Goal: Find specific page/section: Find specific page/section

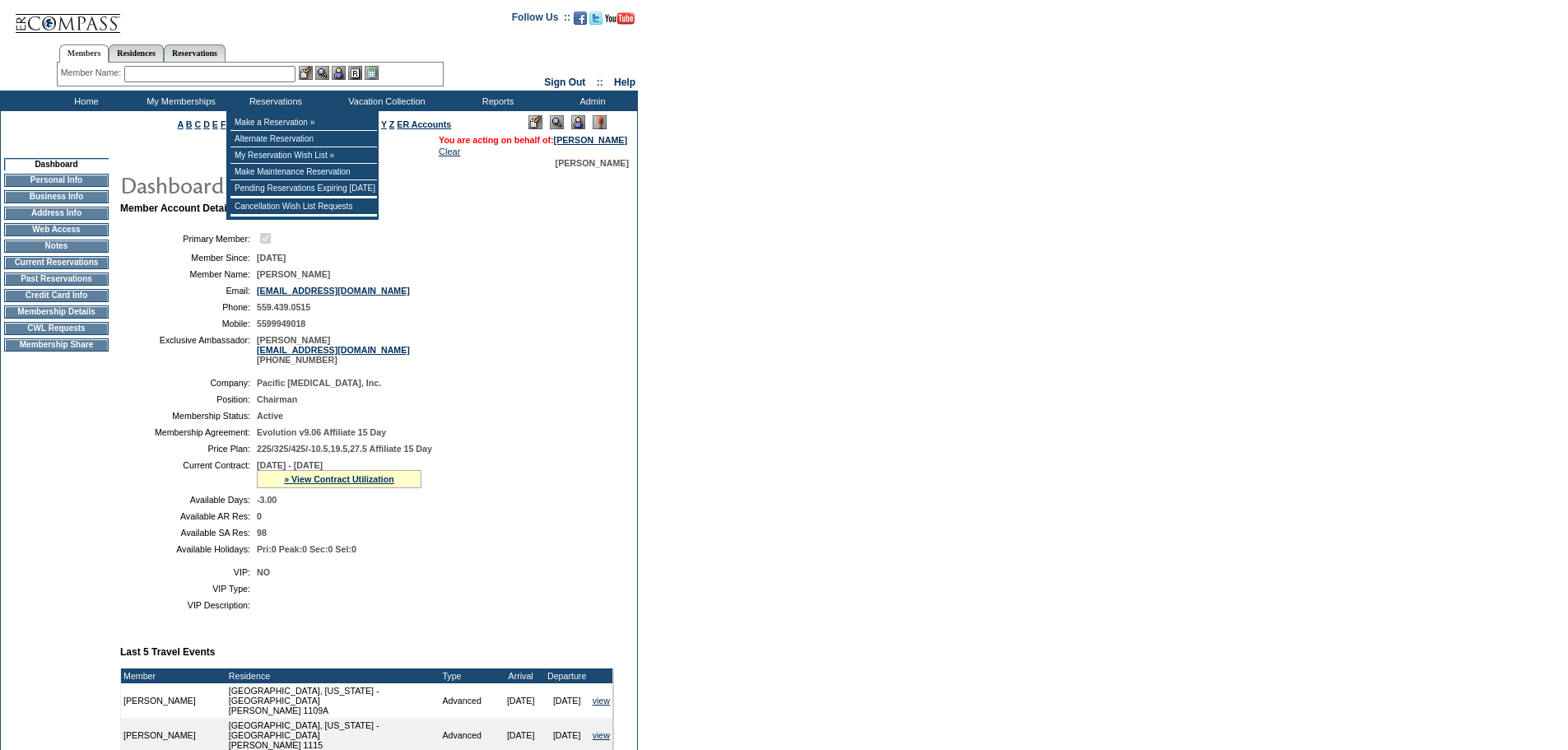
click at [242, 78] on input "text" at bounding box center [209, 74] width 171 height 16
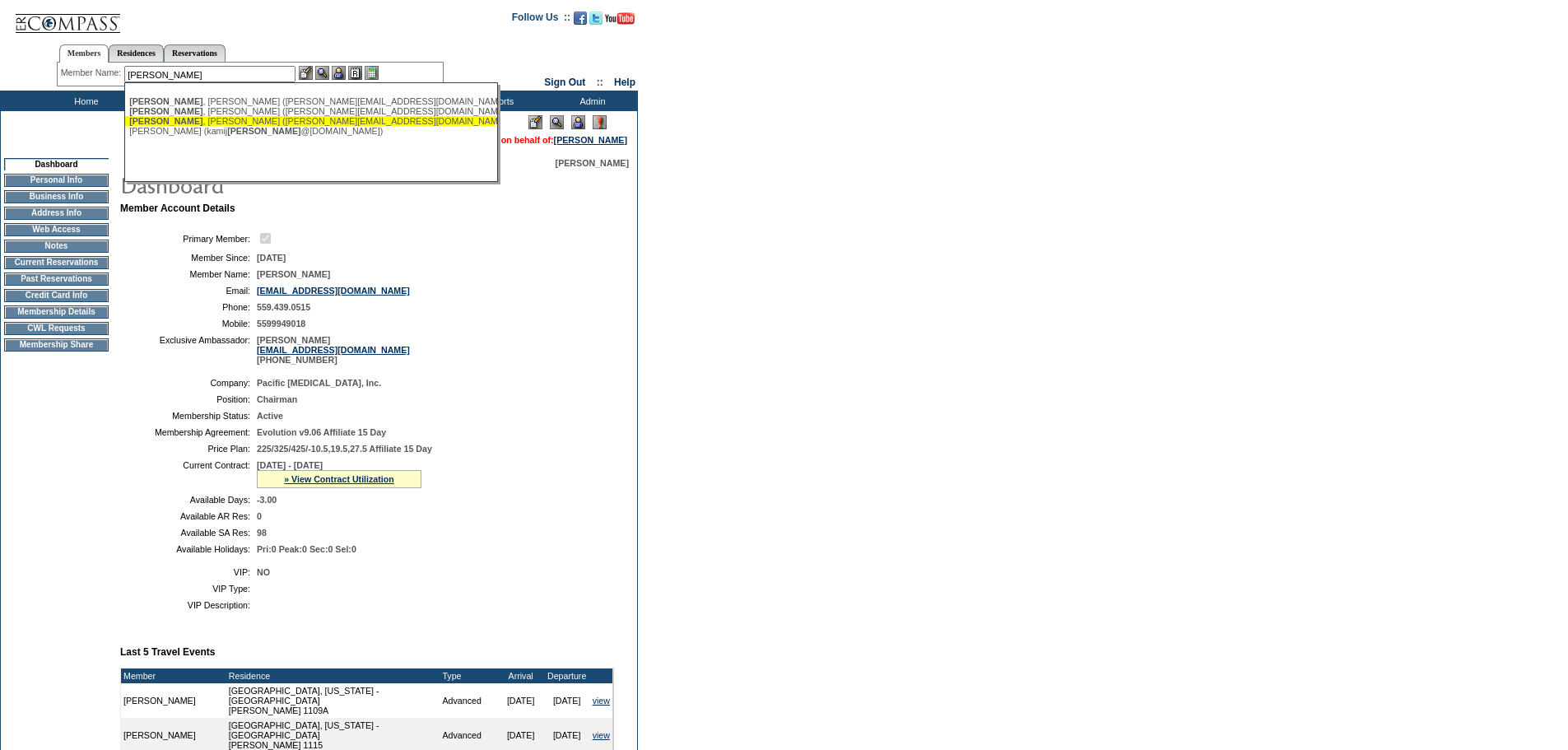
click at [203, 122] on div "Ellison , Penny (penny@hand2paw.org)" at bounding box center [310, 121] width 362 height 10
type input "Ellison, Penny (penny@hand2paw.org)"
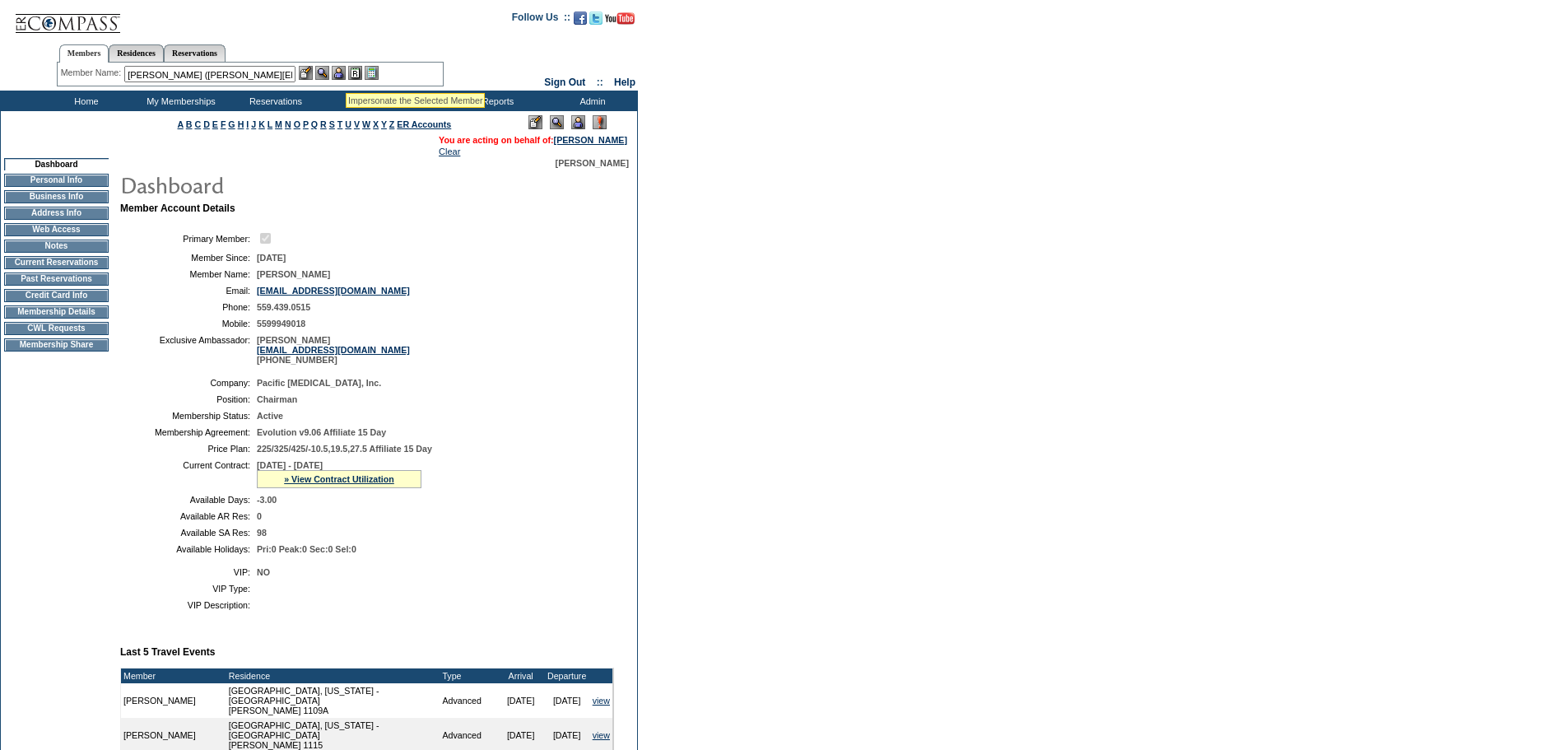
click at [346, 71] on img at bounding box center [338, 72] width 14 height 14
click at [325, 73] on img at bounding box center [322, 72] width 14 height 14
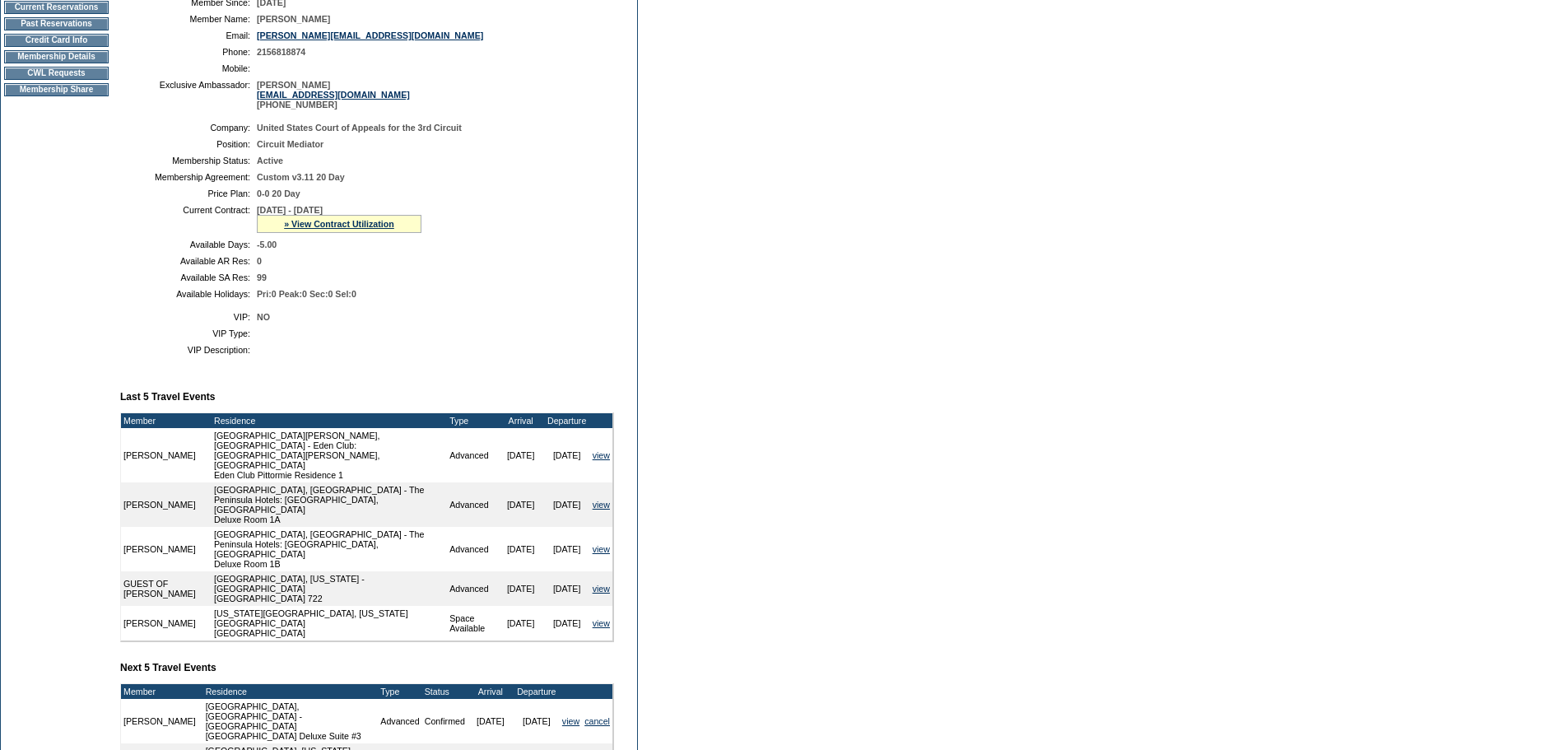
scroll to position [234, 0]
